Goal: Find specific page/section: Find specific page/section

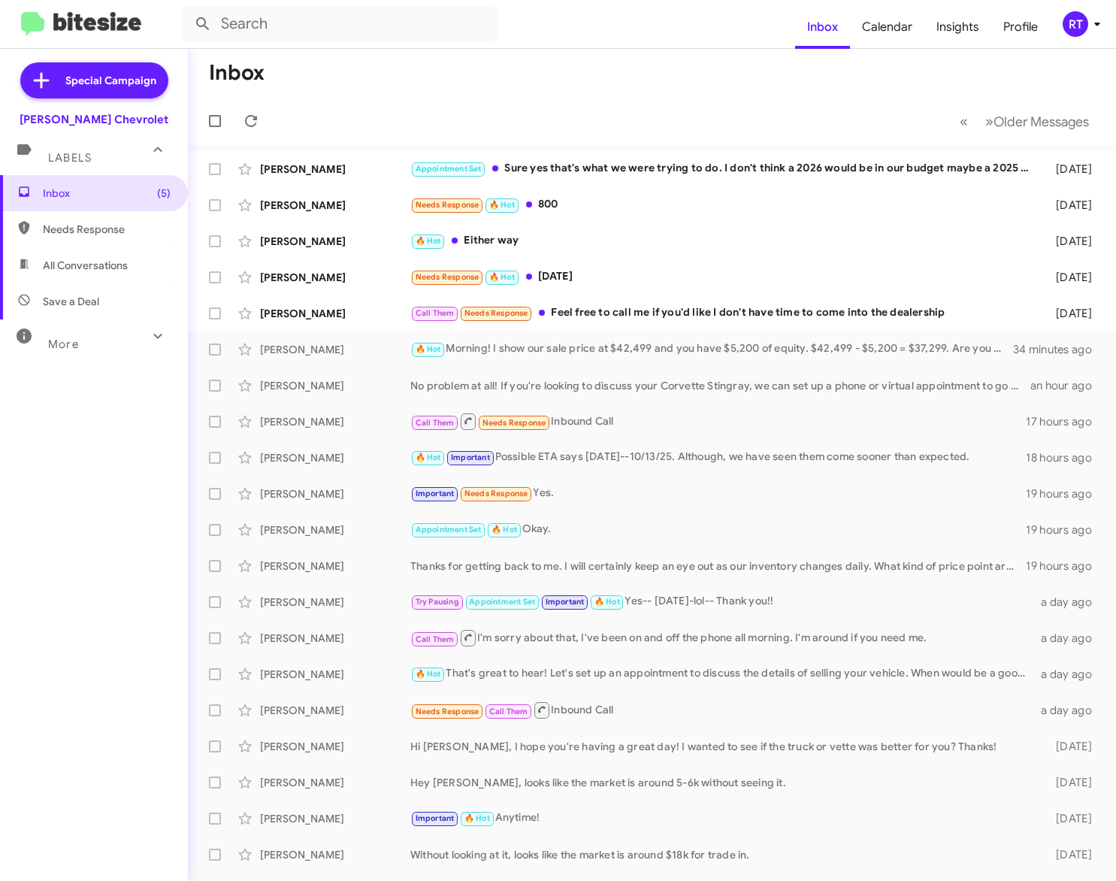
click at [65, 271] on span "All Conversations" at bounding box center [85, 265] width 85 height 15
type input "in:all-conversations"
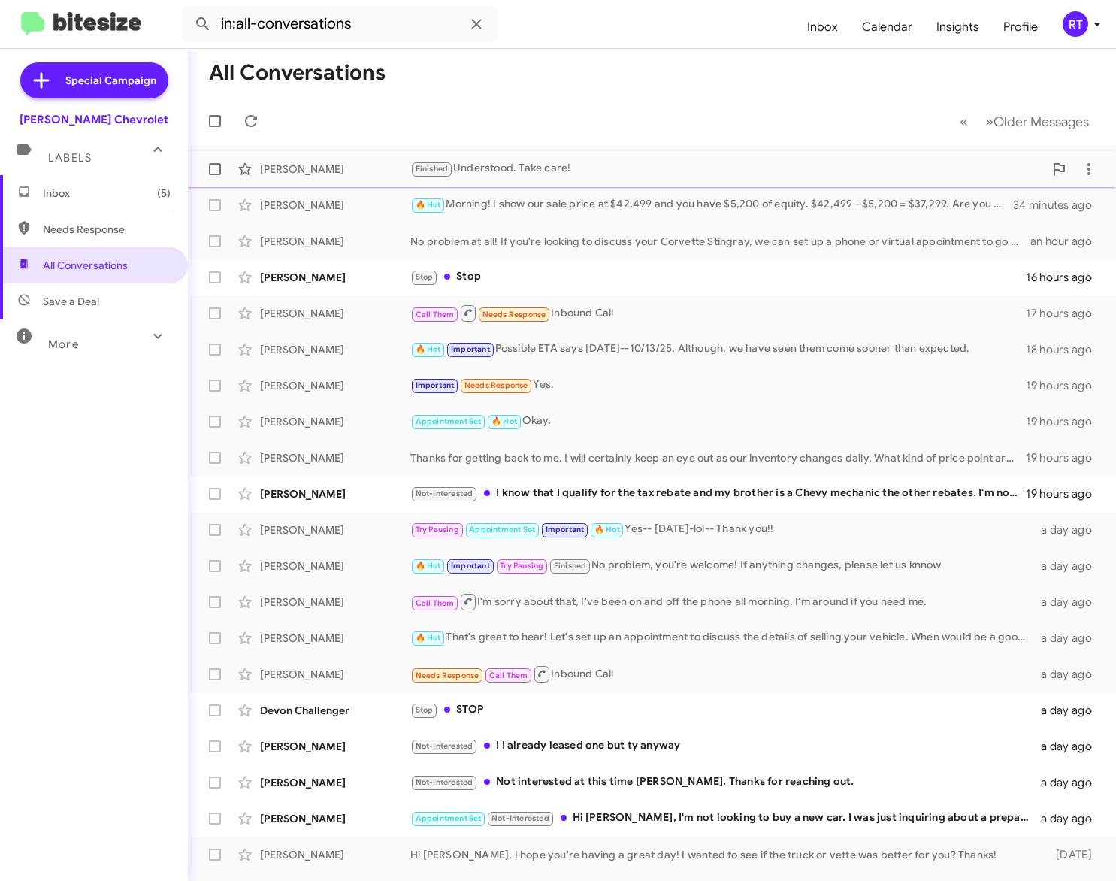
click at [560, 172] on div "Finished Understood. Take care!" at bounding box center [727, 168] width 634 height 17
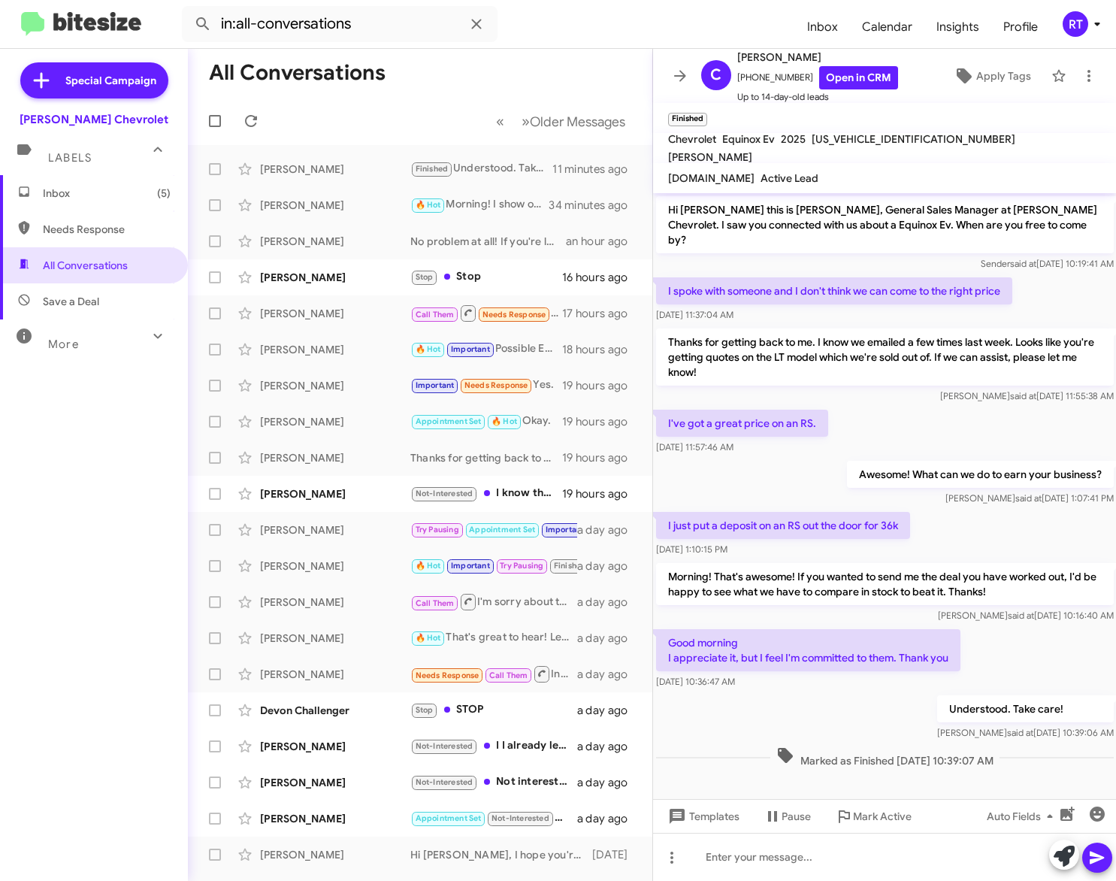
click at [74, 188] on span "Inbox (5)" at bounding box center [107, 193] width 128 height 15
